Goal: Task Accomplishment & Management: Manage account settings

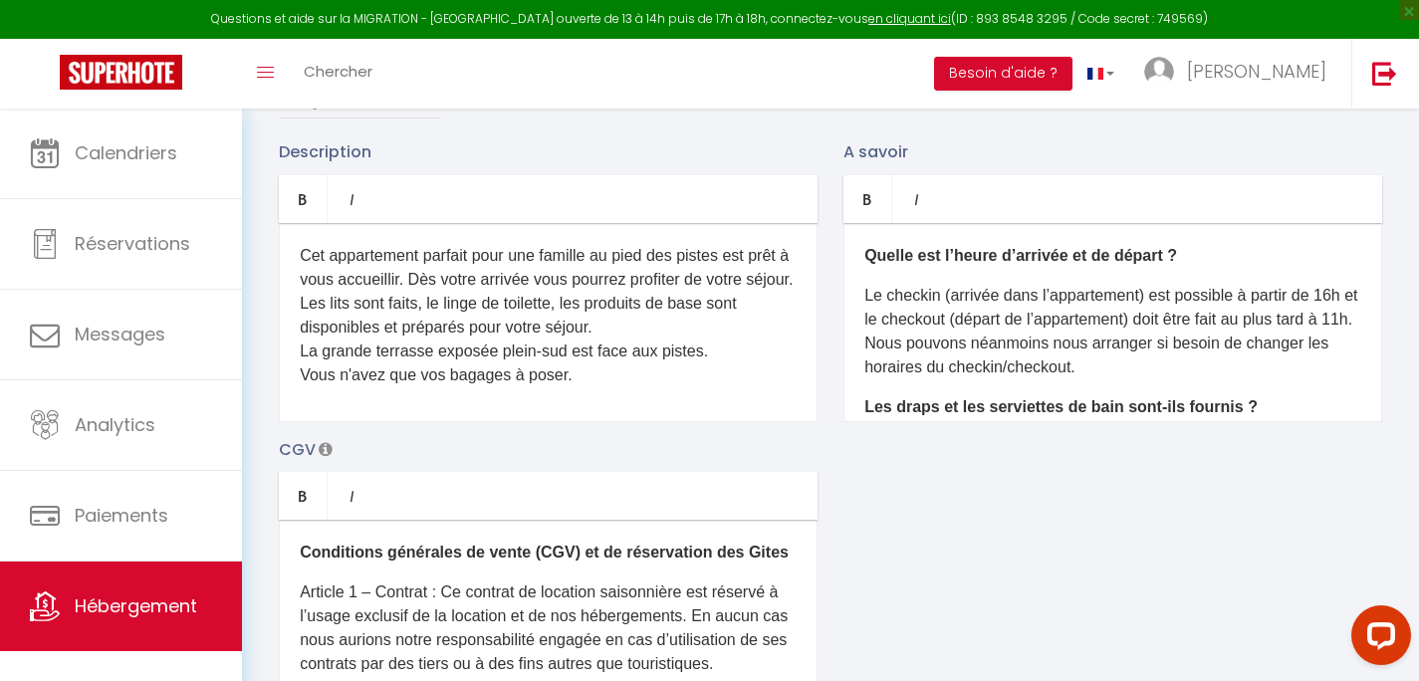
scroll to position [817, 0]
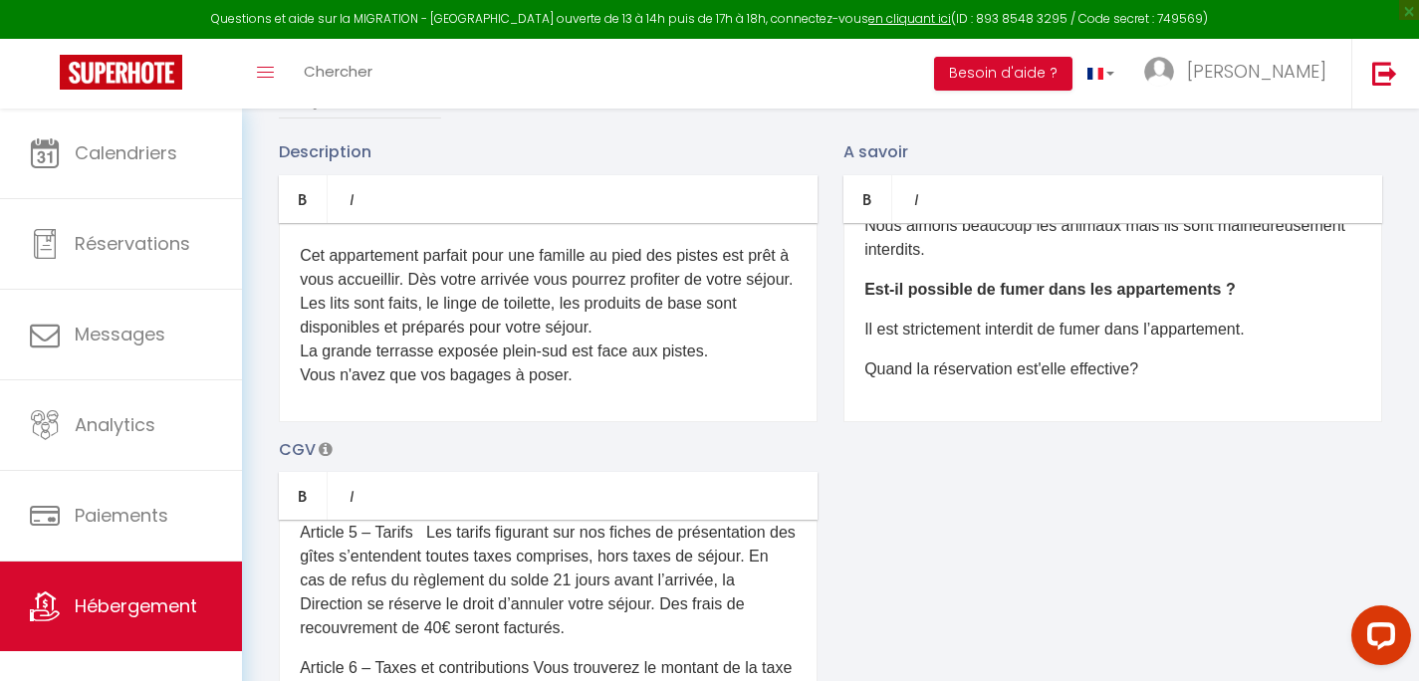
click at [1158, 376] on p "Quand la réservation est'elle effective?" at bounding box center [1112, 369] width 497 height 24
click at [1138, 381] on p "Quand la réservation est'elle effective?" at bounding box center [1112, 369] width 497 height 24
drag, startPoint x: 1197, startPoint y: 382, endPoint x: 1022, endPoint y: 387, distance: 175.3
click at [1022, 381] on p "Quand la réservation est'elle effective ?" at bounding box center [1112, 369] width 497 height 24
click at [1235, 381] on p "Quand la réservation est'elle effective ?" at bounding box center [1112, 369] width 497 height 24
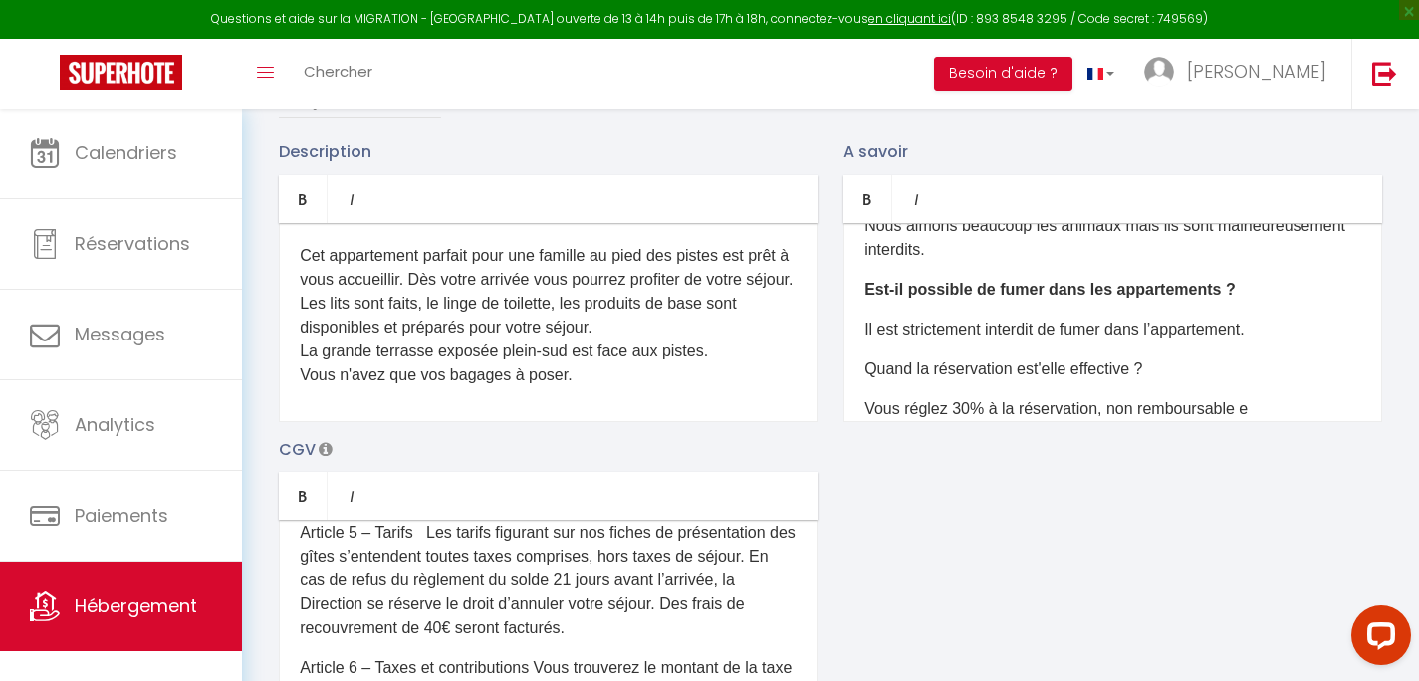
click at [951, 421] on p "Vous réglez 30% à la réservation, non remboursable e" at bounding box center [1112, 409] width 497 height 24
click at [1348, 422] on div "Quelle est l’heure d’arrivée et de départ ? Le checkin (arrivée dans l’appartem…" at bounding box center [1112, 322] width 539 height 199
click at [1343, 421] on p "Vous réglez un acompte de 30% à la réservation, non remboursable e" at bounding box center [1112, 409] width 497 height 24
drag, startPoint x: 1343, startPoint y: 423, endPoint x: 1219, endPoint y: 426, distance: 124.5
click at [1219, 421] on p "Vous réglez un acompte de 30% à la réservation, non remboursable e" at bounding box center [1112, 409] width 497 height 24
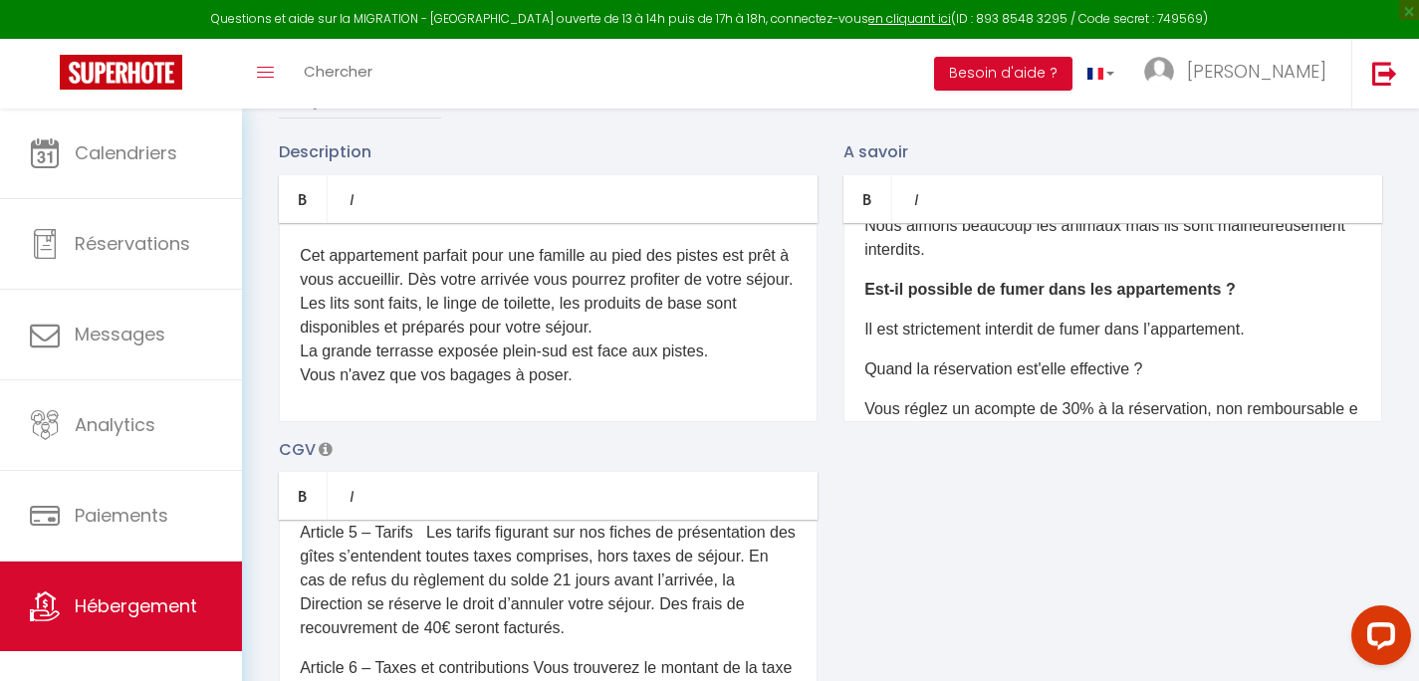
click at [1344, 421] on p "Vous réglez un acompte de 30% à la réservation, non remboursable e" at bounding box center [1112, 409] width 497 height 24
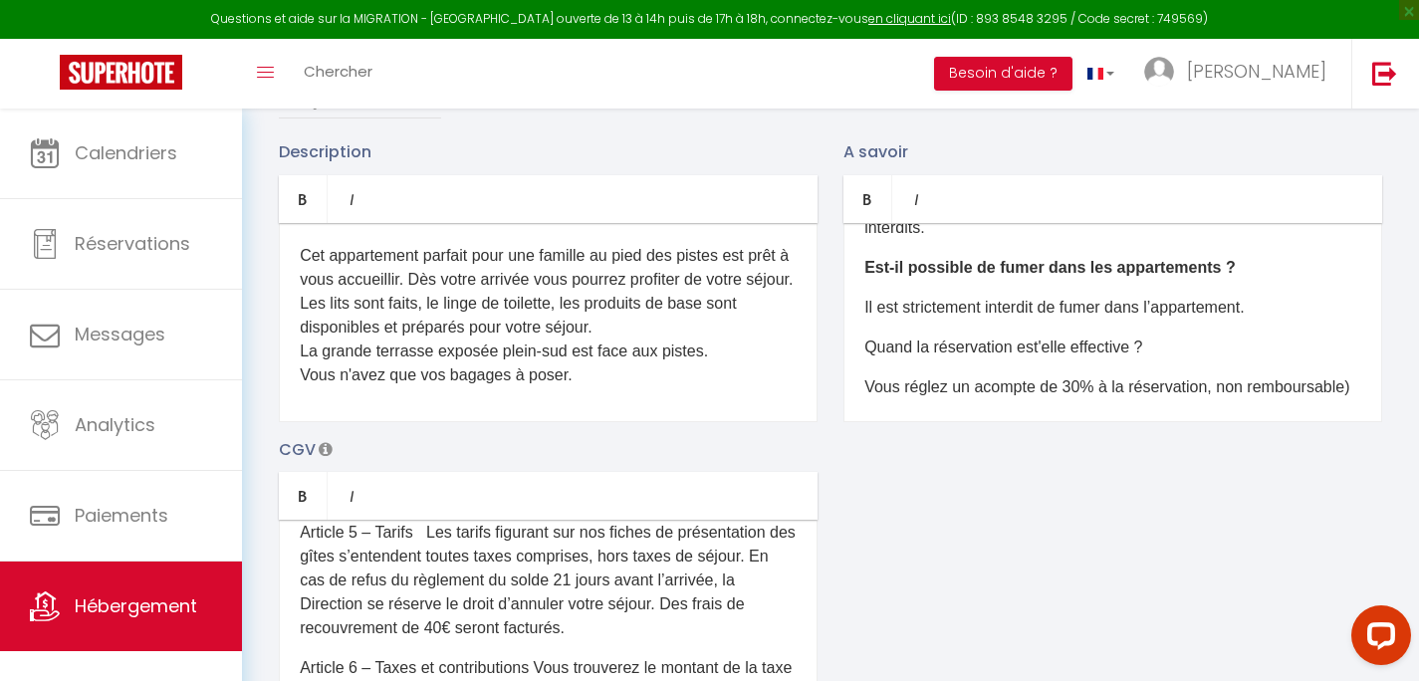
click at [1216, 399] on p "Vous réglez un acompte de 30% à la réservation, non remboursable)" at bounding box center [1112, 387] width 497 height 24
click at [1175, 399] on p "Vous réglez un acompte de 30% à la réservation, (non remboursable)" at bounding box center [1112, 387] width 497 height 24
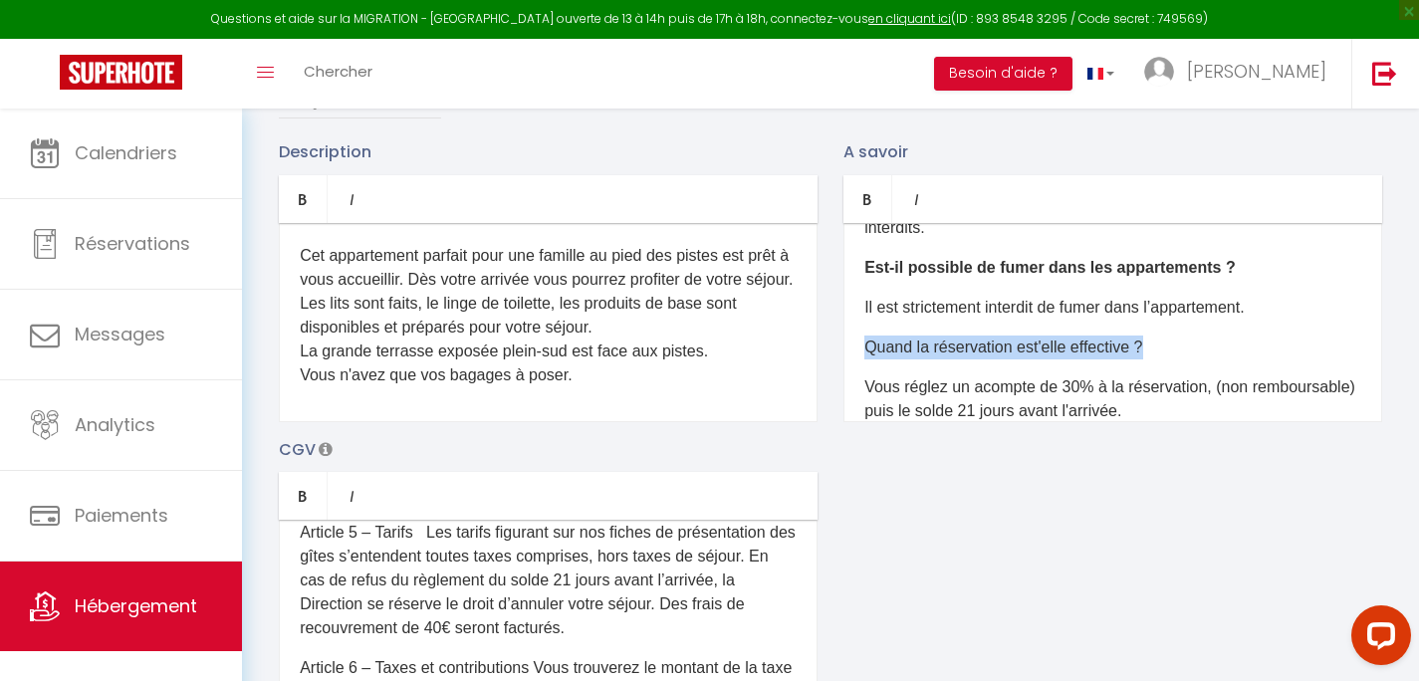
drag, startPoint x: 1172, startPoint y: 368, endPoint x: 851, endPoint y: 363, distance: 320.7
click at [851, 363] on div "Quelle est l’heure d’arrivée et de départ ? Le checkin (arrivée dans l’appartem…" at bounding box center [1112, 322] width 539 height 199
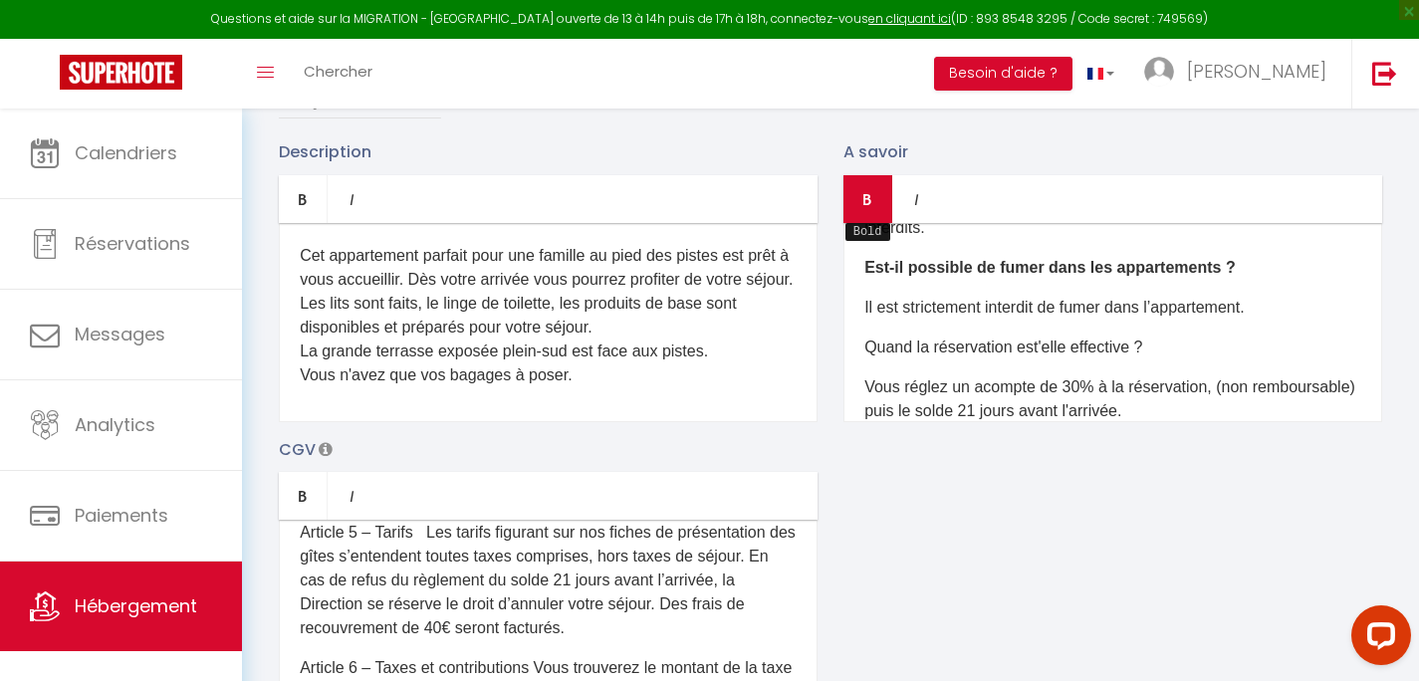
click at [864, 207] on icon "Bold" at bounding box center [867, 199] width 16 height 16
click at [1082, 355] on strong "Quand la réservation est'elle effective ?" at bounding box center [1014, 347] width 300 height 17
click at [866, 355] on strong "Quand la réservation est'elle effective ?" at bounding box center [1014, 347] width 300 height 17
drag, startPoint x: 868, startPoint y: 362, endPoint x: 914, endPoint y: 362, distance: 45.8
click at [914, 355] on strong "Quand la réservation est'elle effective ?" at bounding box center [1014, 347] width 300 height 17
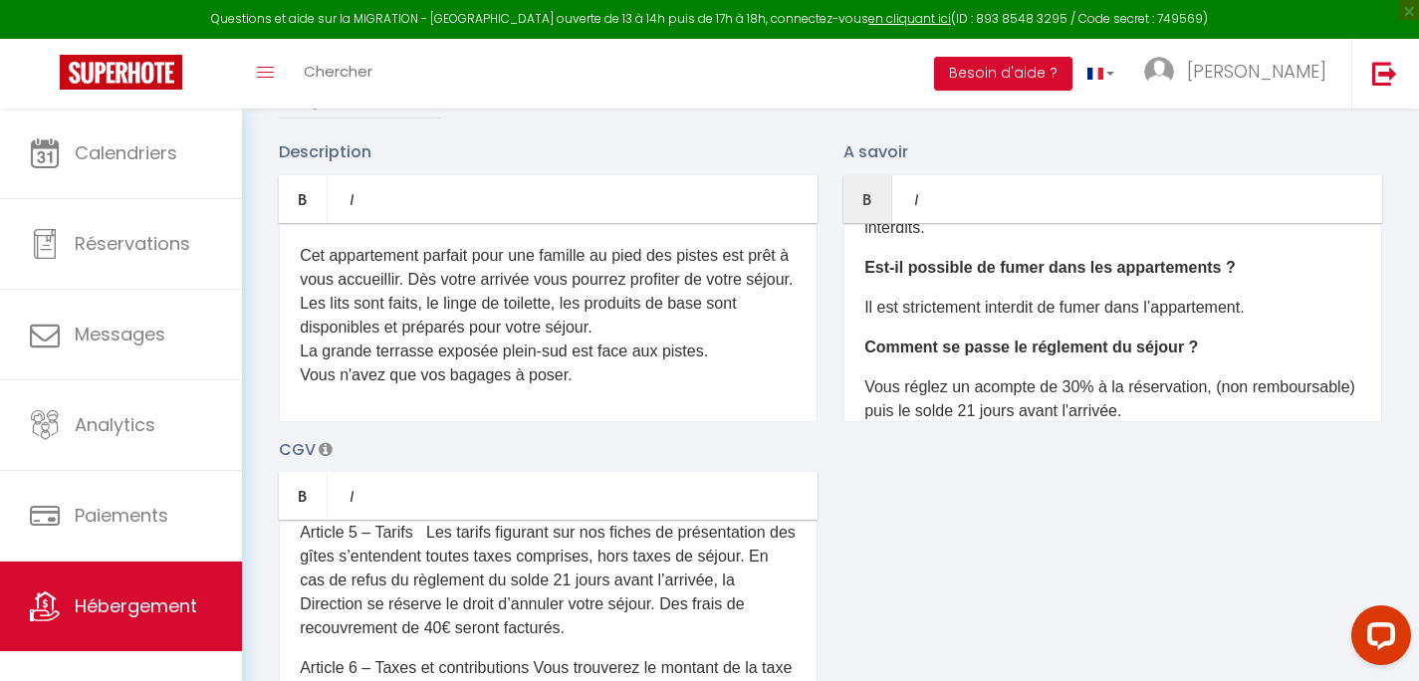
click at [1051, 355] on strong "Comment se passe le réglement du séjour ?" at bounding box center [1031, 347] width 334 height 17
click at [1041, 355] on strong "Comment se passe le réglement du séjour ?" at bounding box center [1031, 347] width 334 height 17
click at [1263, 411] on p "Vous réglez un acompte de 30% à la réservation, (non remboursable) puis le sold…" at bounding box center [1112, 399] width 497 height 48
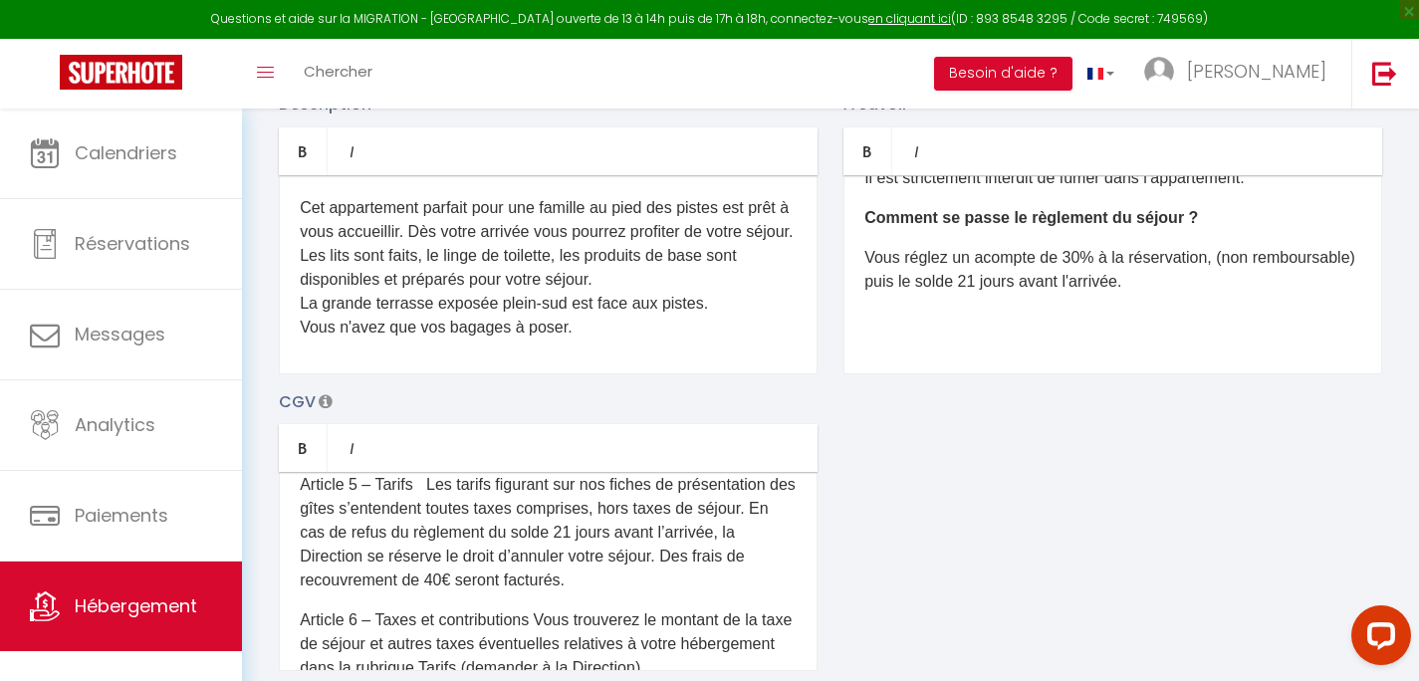
scroll to position [0, 0]
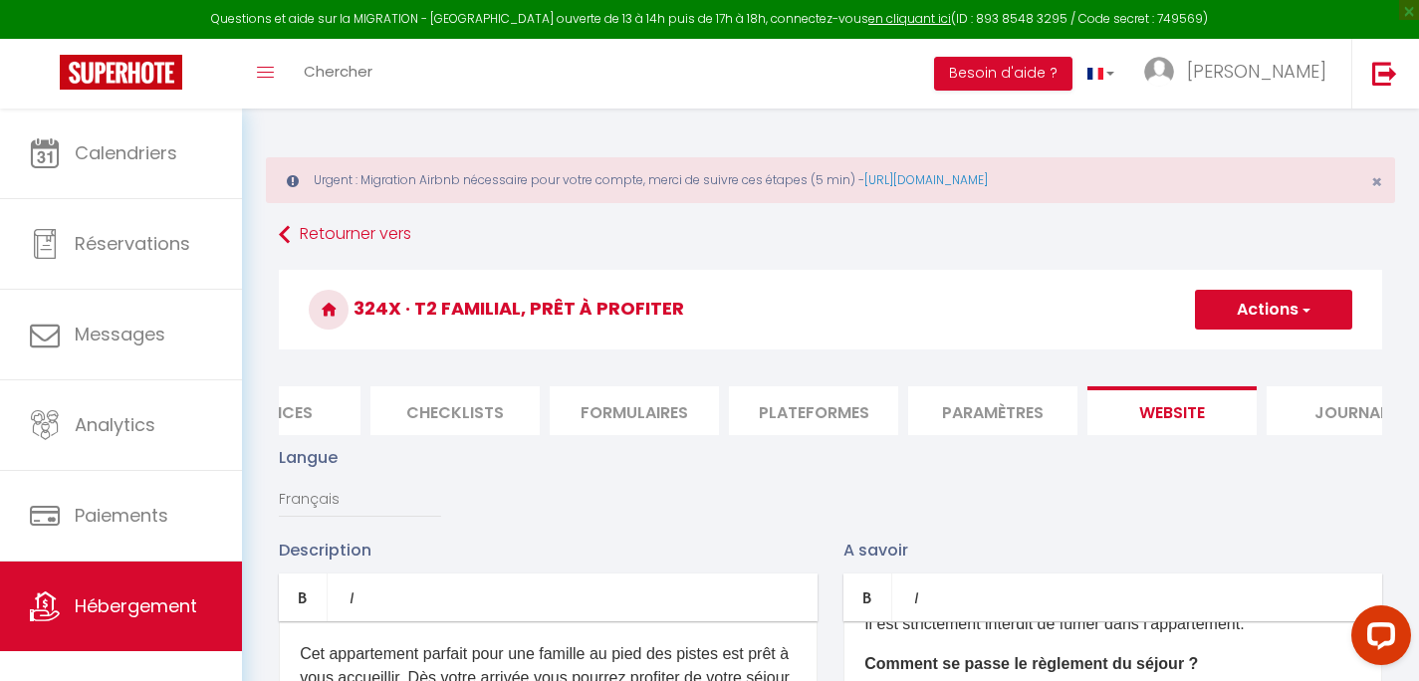
click at [1283, 314] on button "Actions" at bounding box center [1273, 310] width 157 height 40
click at [1245, 353] on input "Enregistrer" at bounding box center [1251, 354] width 74 height 20
checkbox input "false"
checkbox input "true"
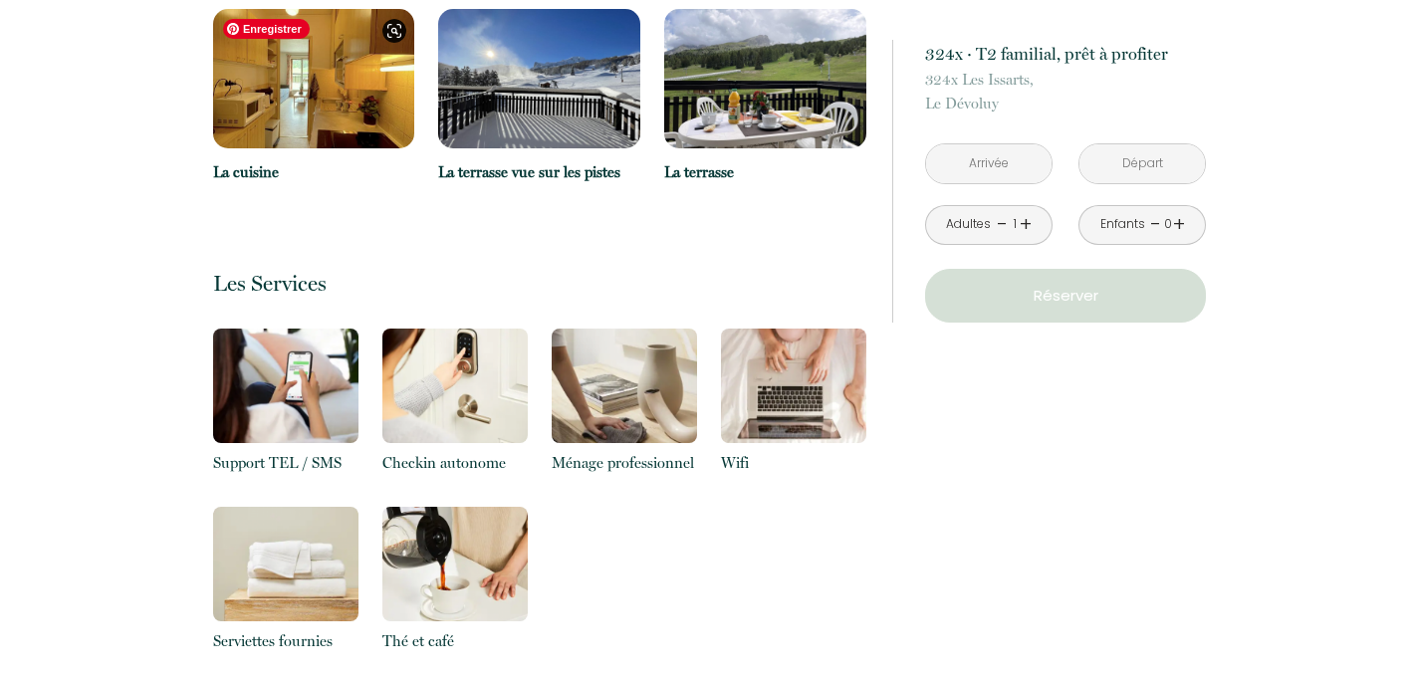
scroll to position [1050, 0]
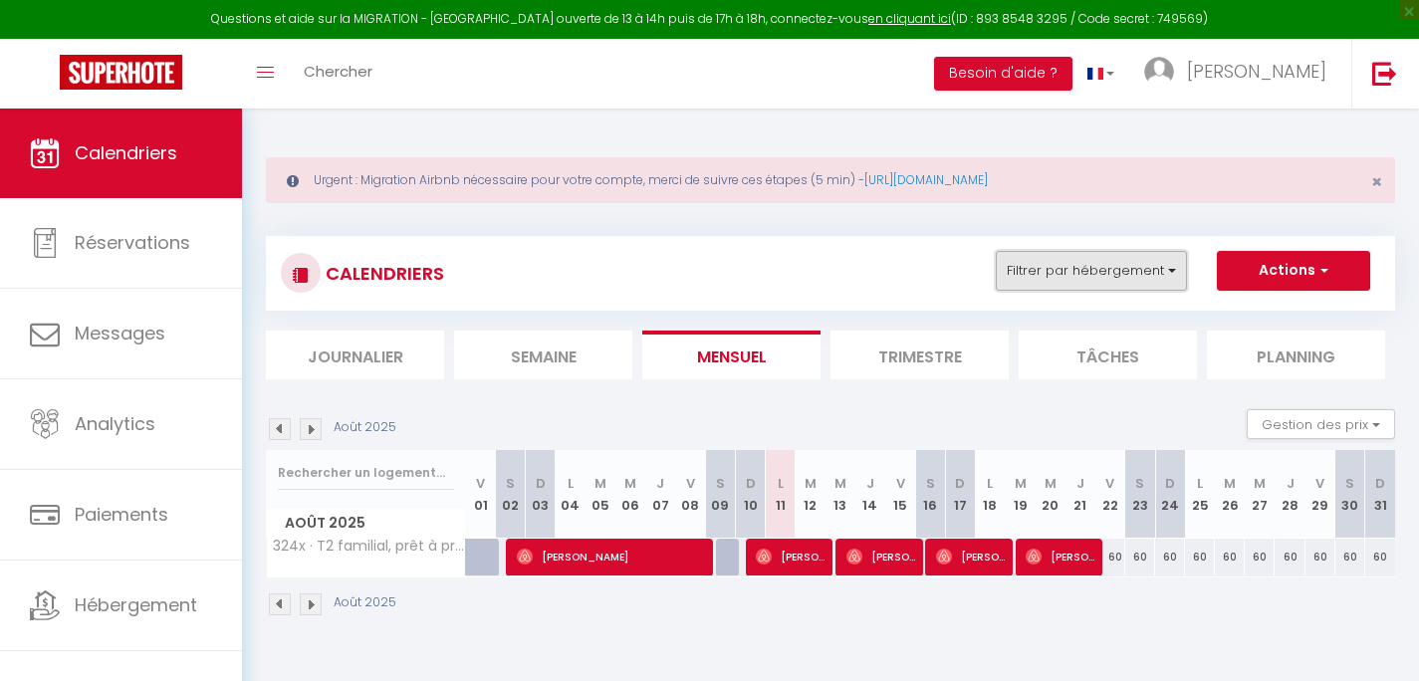
click at [1027, 267] on button "Filtrer par hébergement" at bounding box center [1091, 271] width 191 height 40
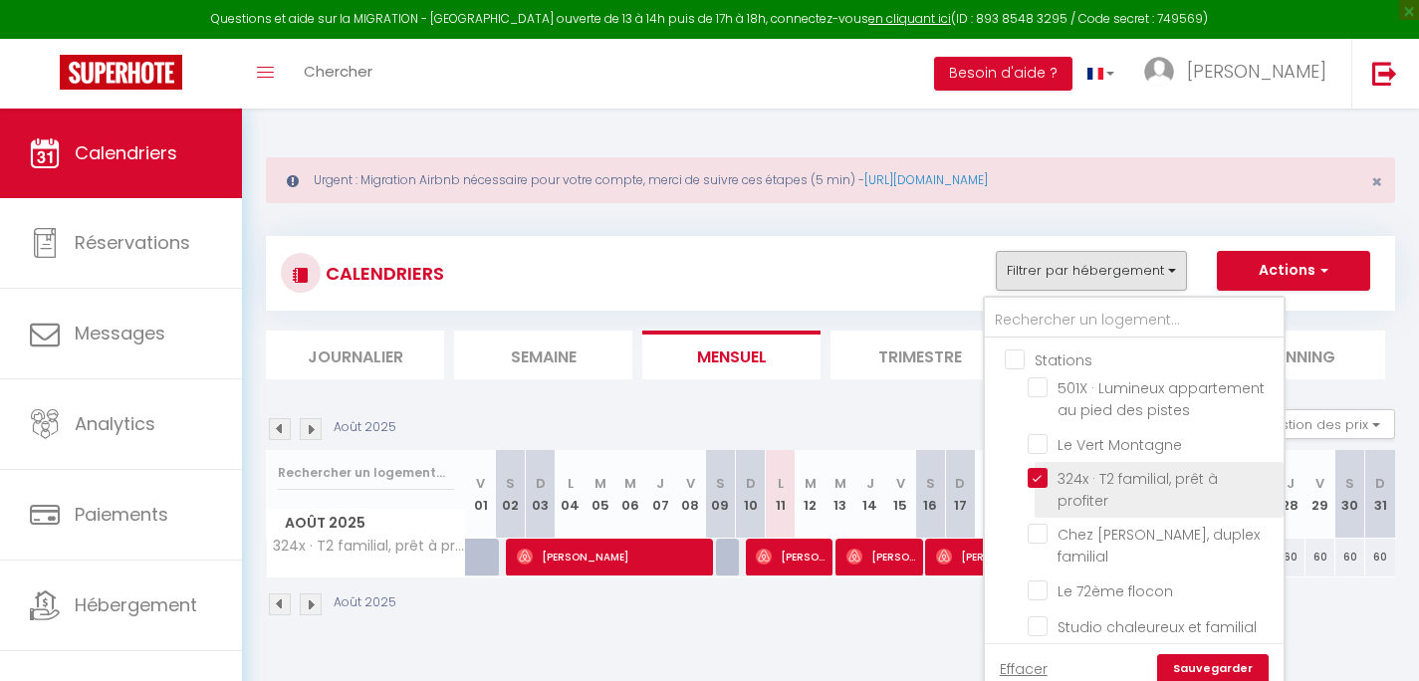
click at [1046, 475] on input "324x · T2 familial, prêt à profiter" at bounding box center [1152, 478] width 249 height 20
checkbox input "false"
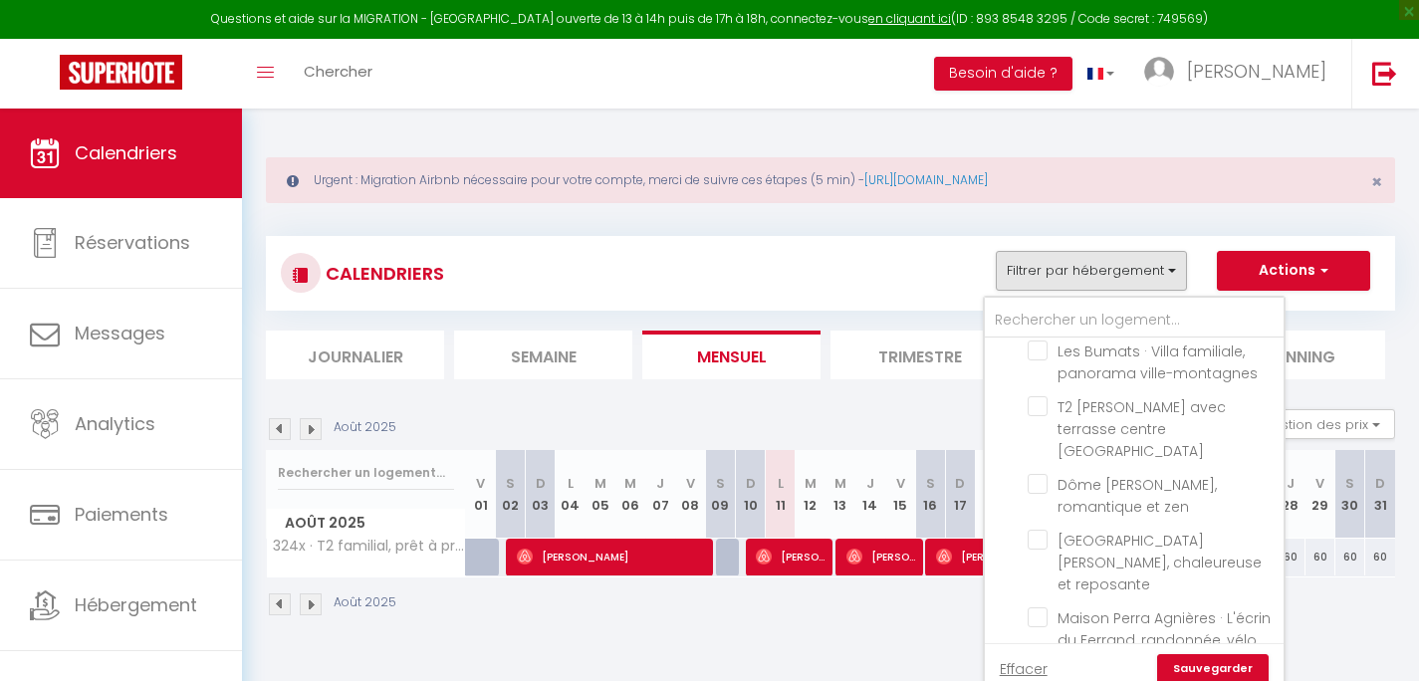
scroll to position [777, 0]
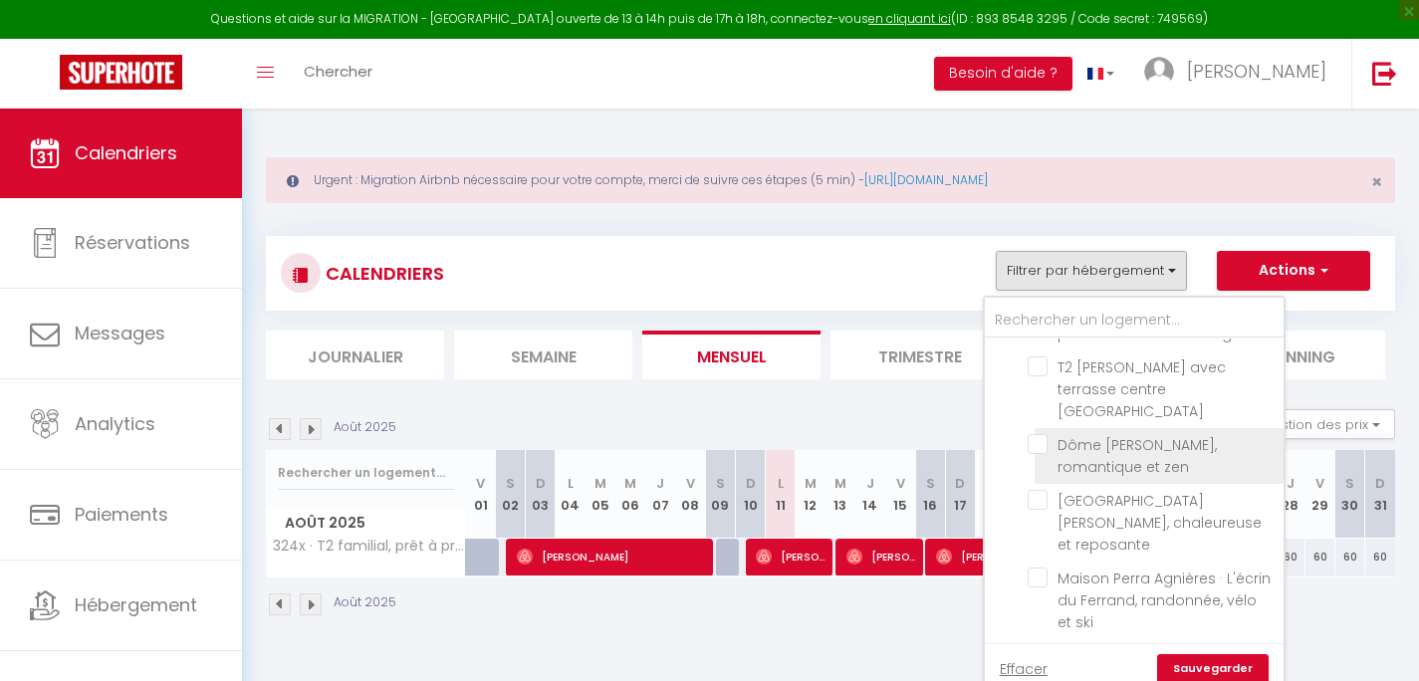
click at [1036, 434] on input "Dôme [PERSON_NAME], romantique et zen" at bounding box center [1152, 444] width 249 height 20
checkbox input "true"
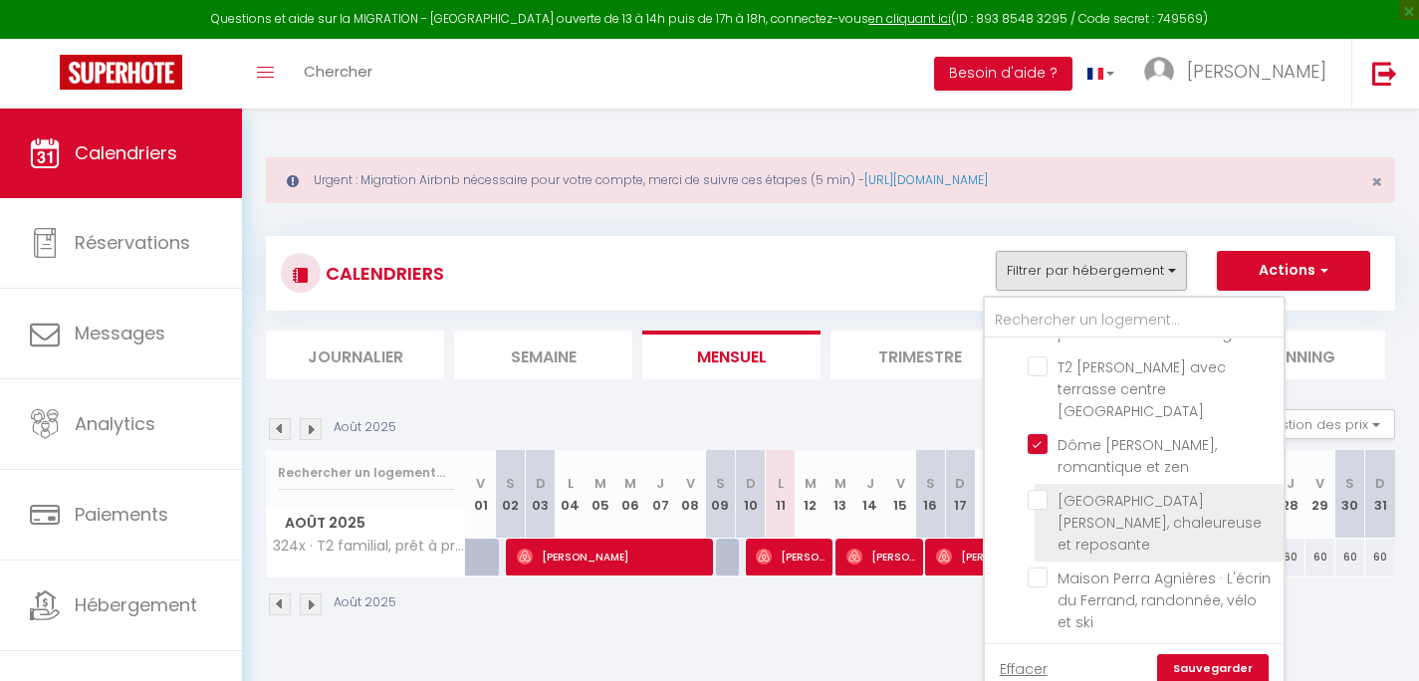
checkbox input "false"
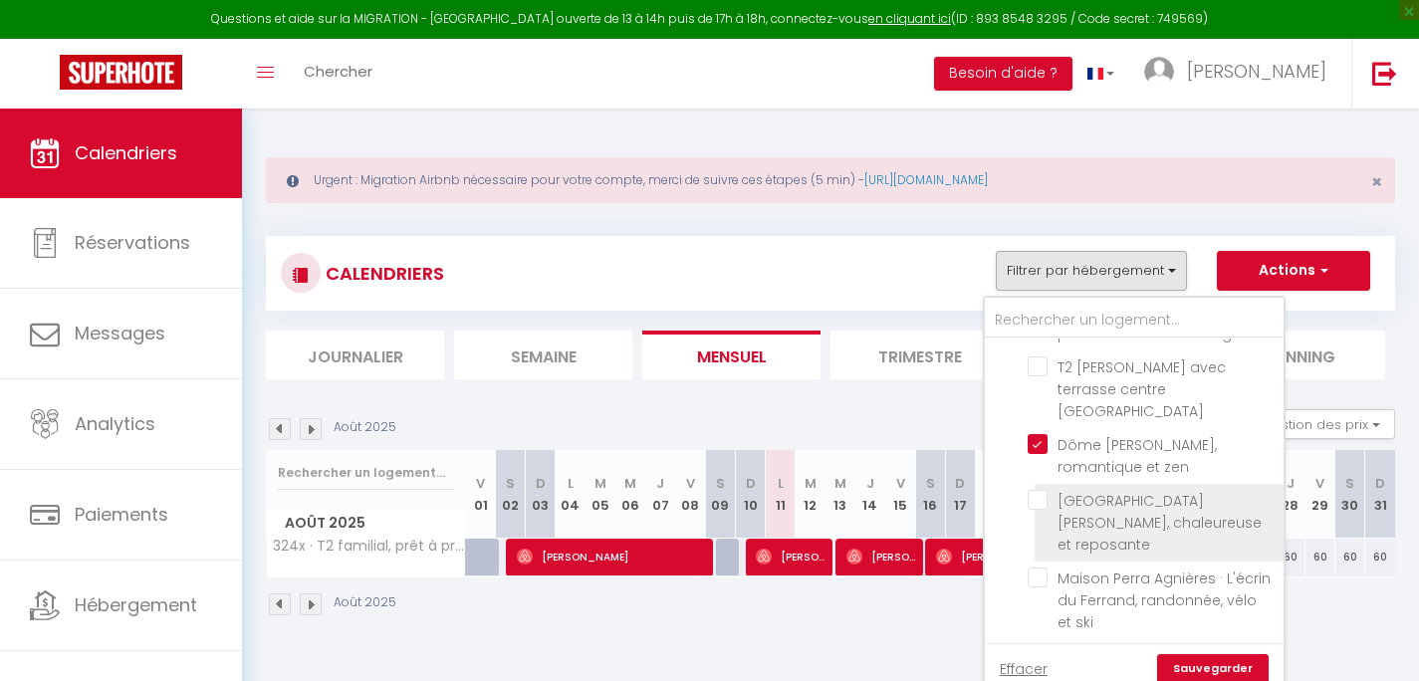
checkbox input "false"
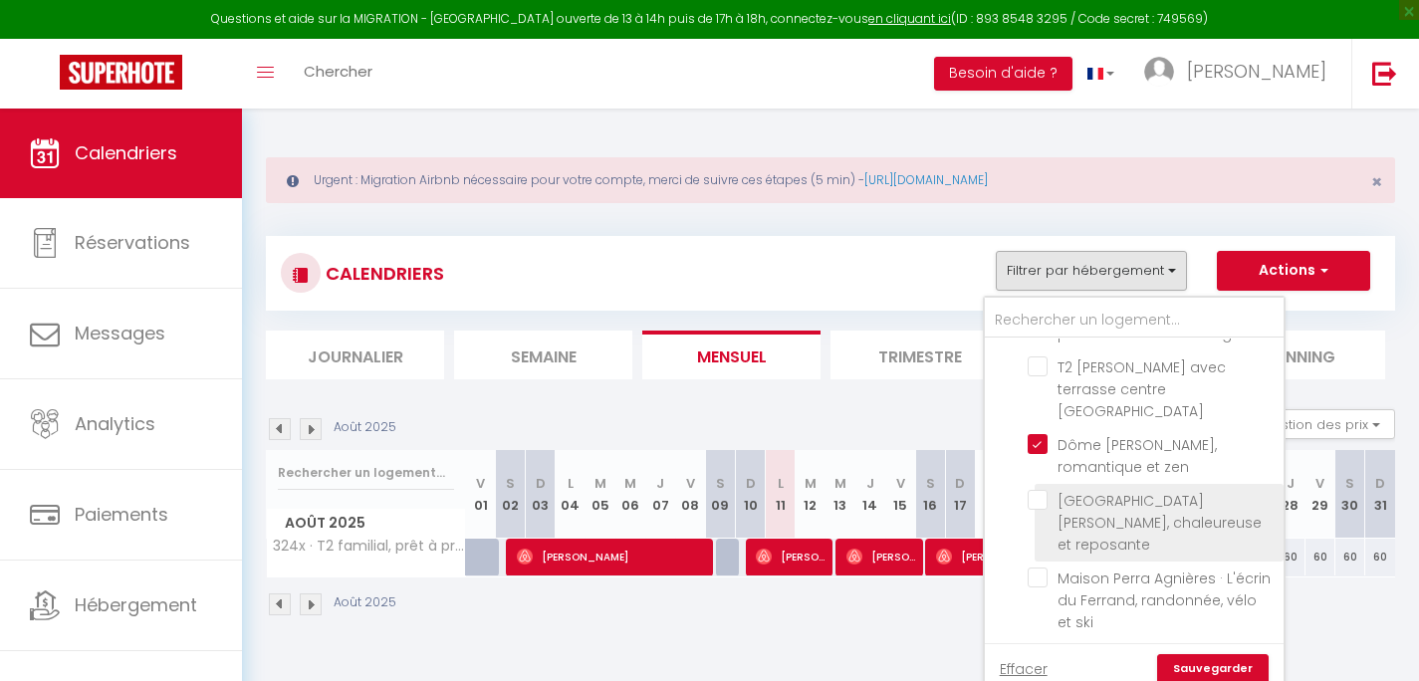
checkbox input "false"
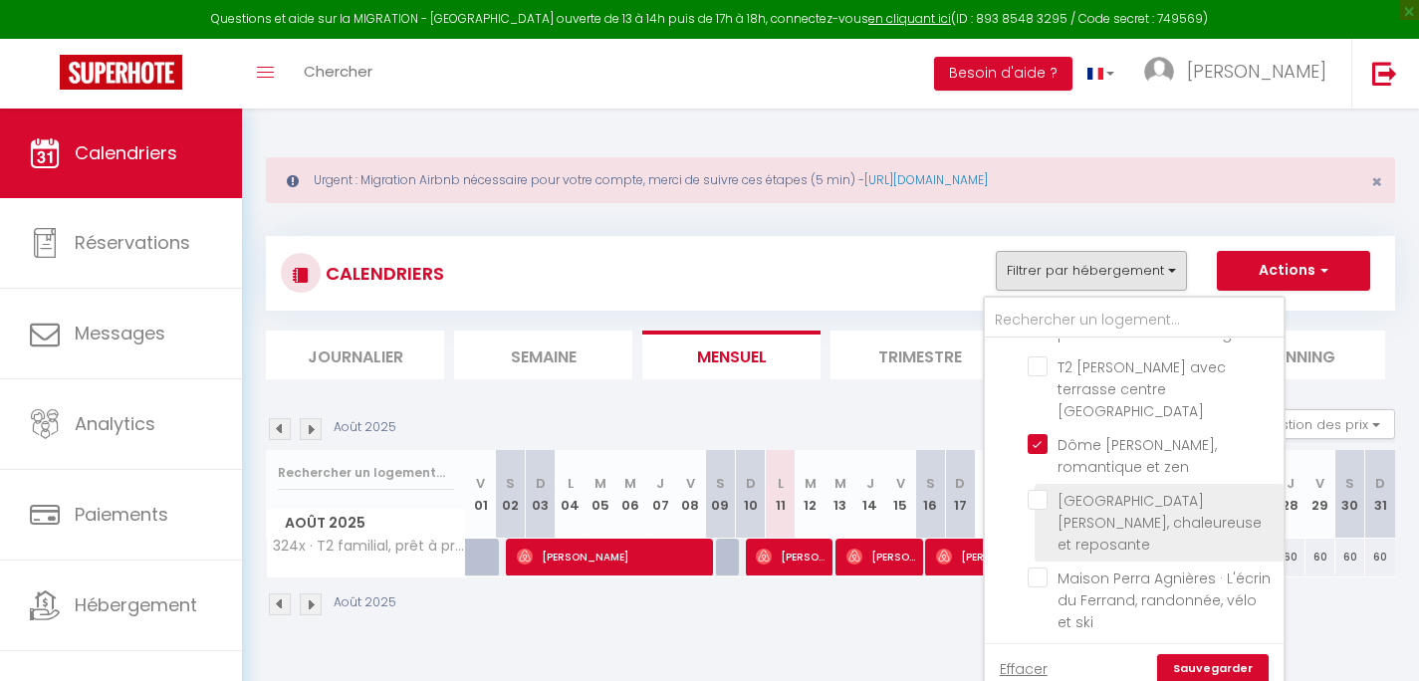
checkbox input "false"
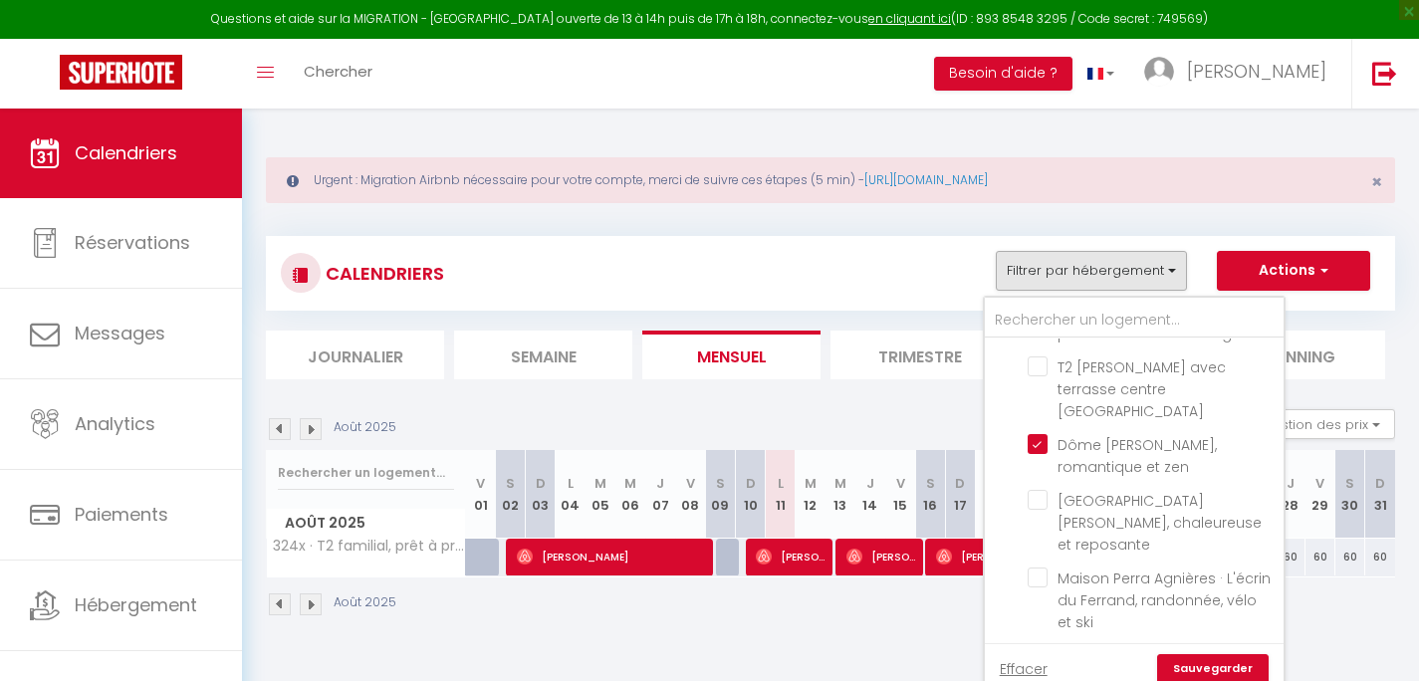
click at [1209, 662] on link "Sauvegarder" at bounding box center [1213, 669] width 112 height 30
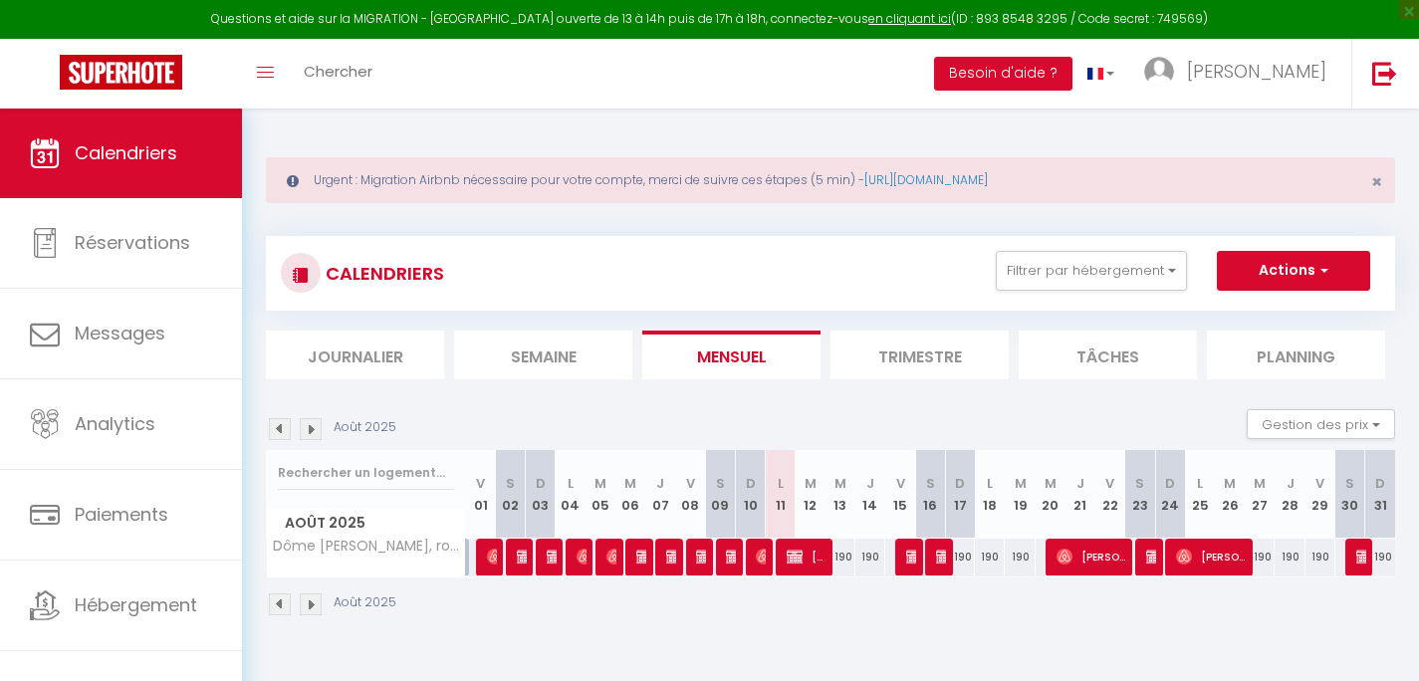
click at [811, 557] on span "Valérie Gueguen" at bounding box center [807, 557] width 40 height 38
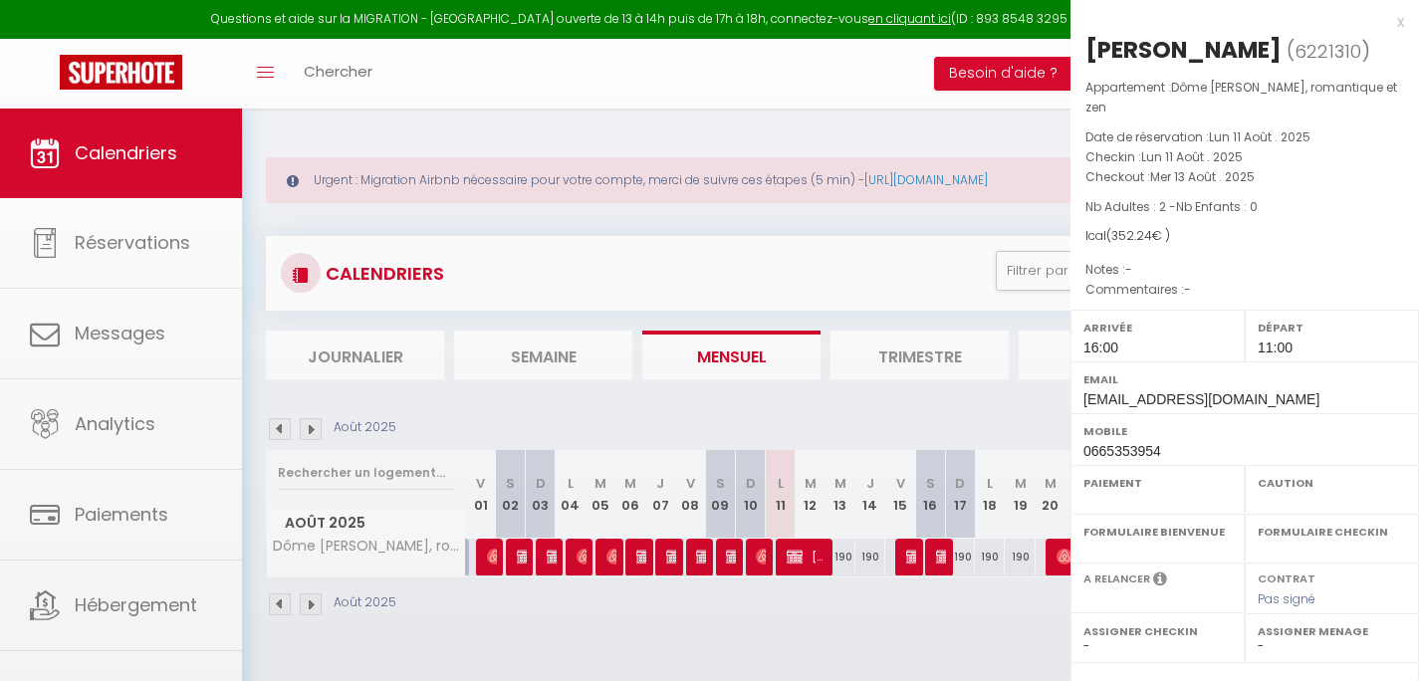
select select "OK"
select select "0"
select select "1"
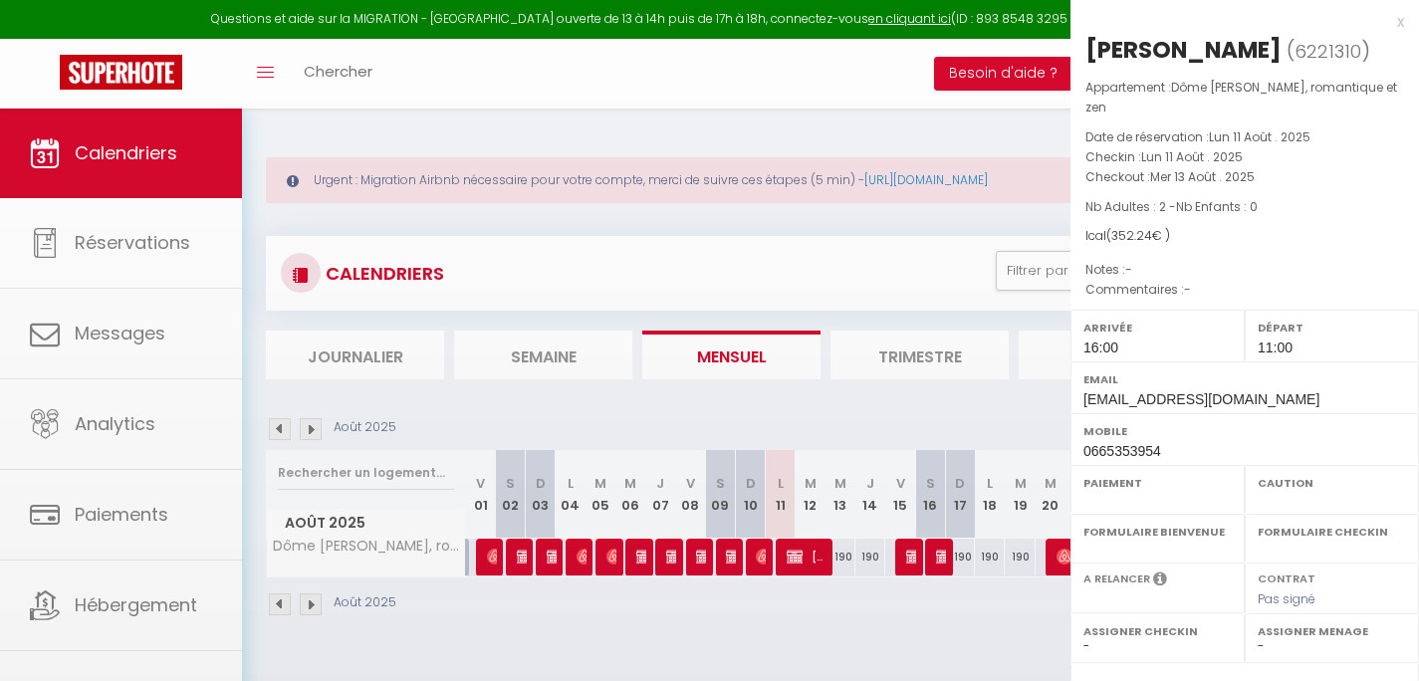
select select
